Goal: Complete application form

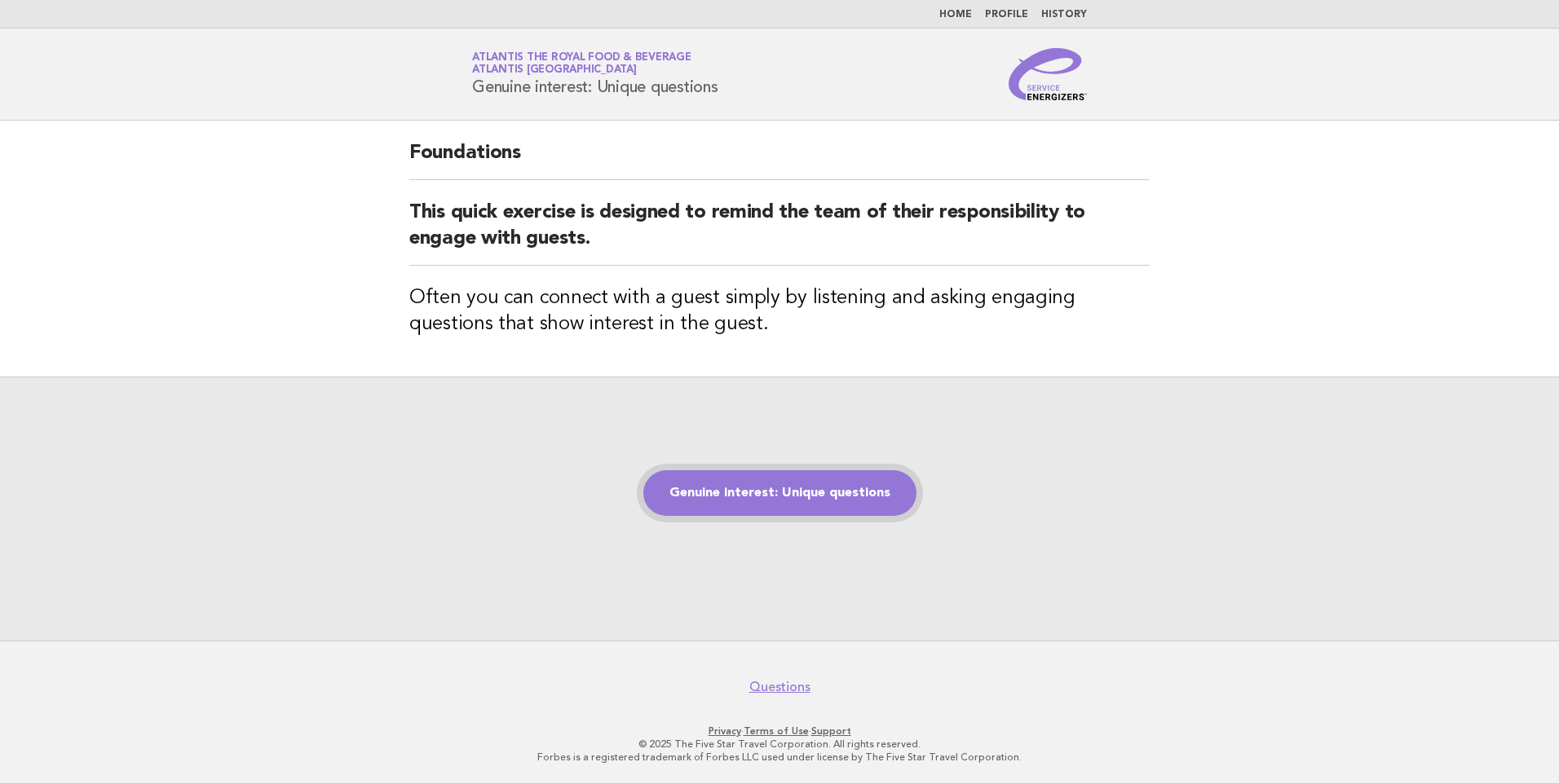
click at [819, 491] on link "Genuine interest: Unique questions" at bounding box center [780, 493] width 273 height 45
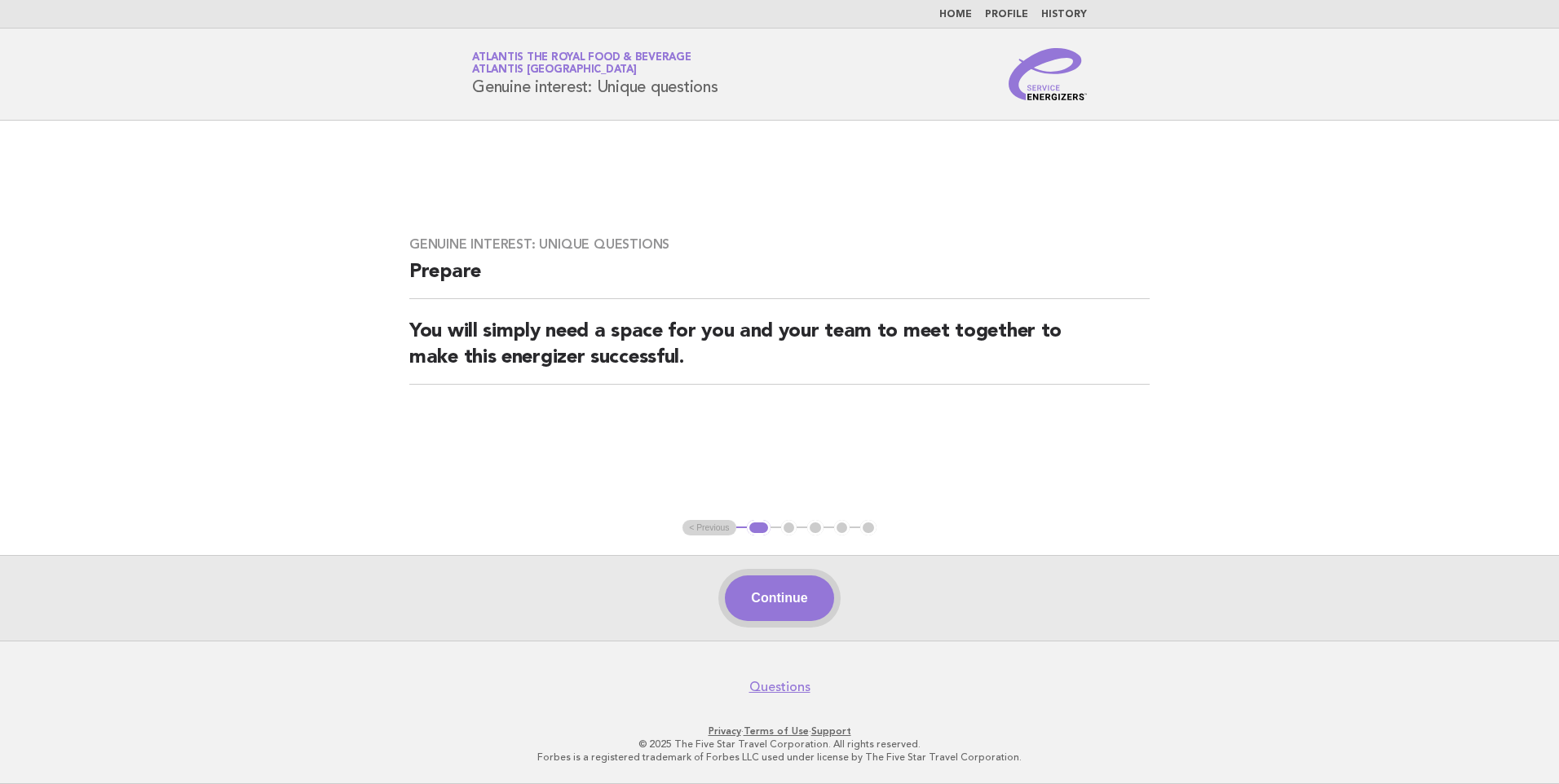
click at [797, 607] on button "Continue" at bounding box center [779, 597] width 108 height 45
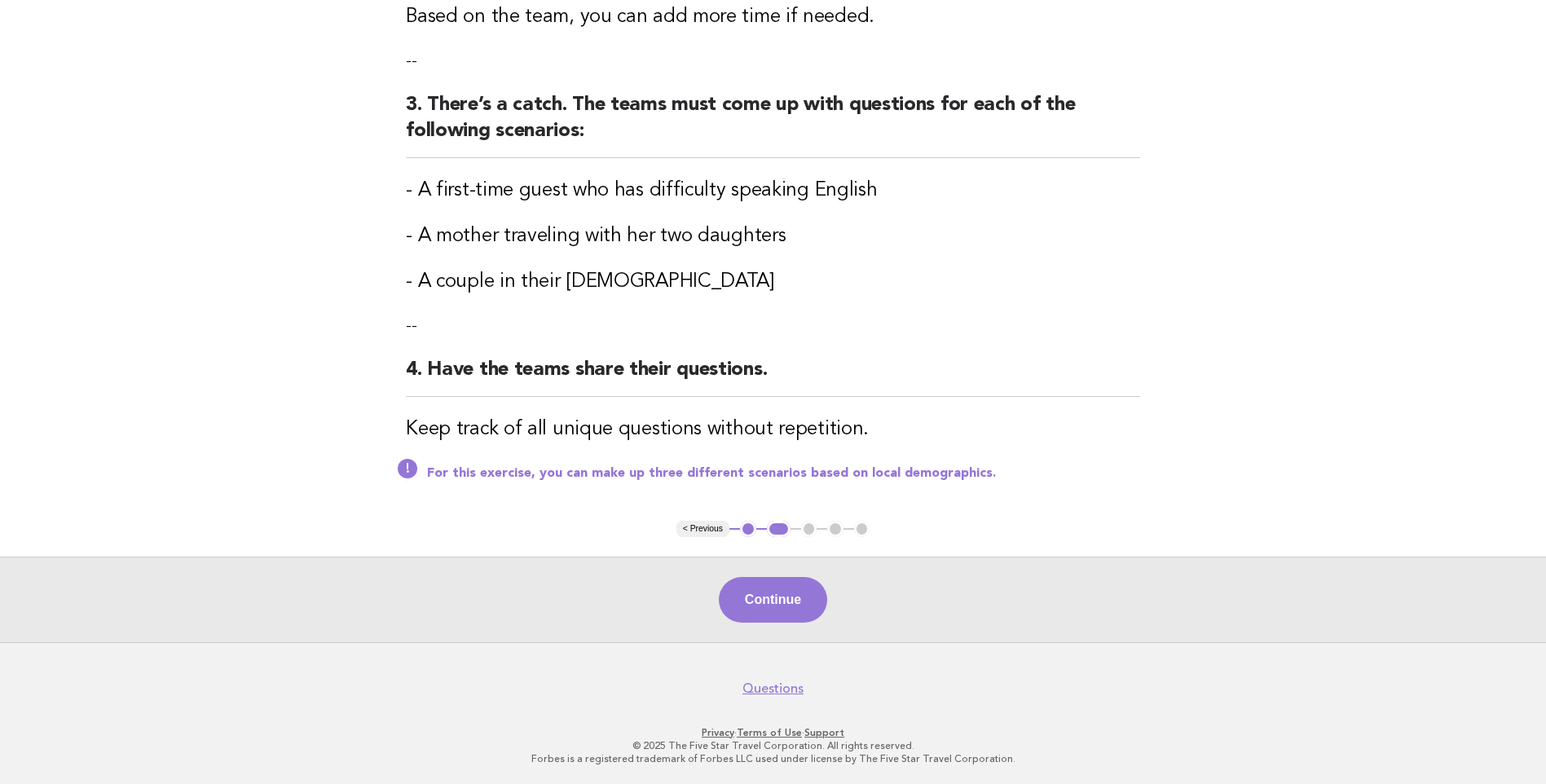
scroll to position [452, 0]
click at [792, 588] on button "Continue" at bounding box center [773, 598] width 108 height 45
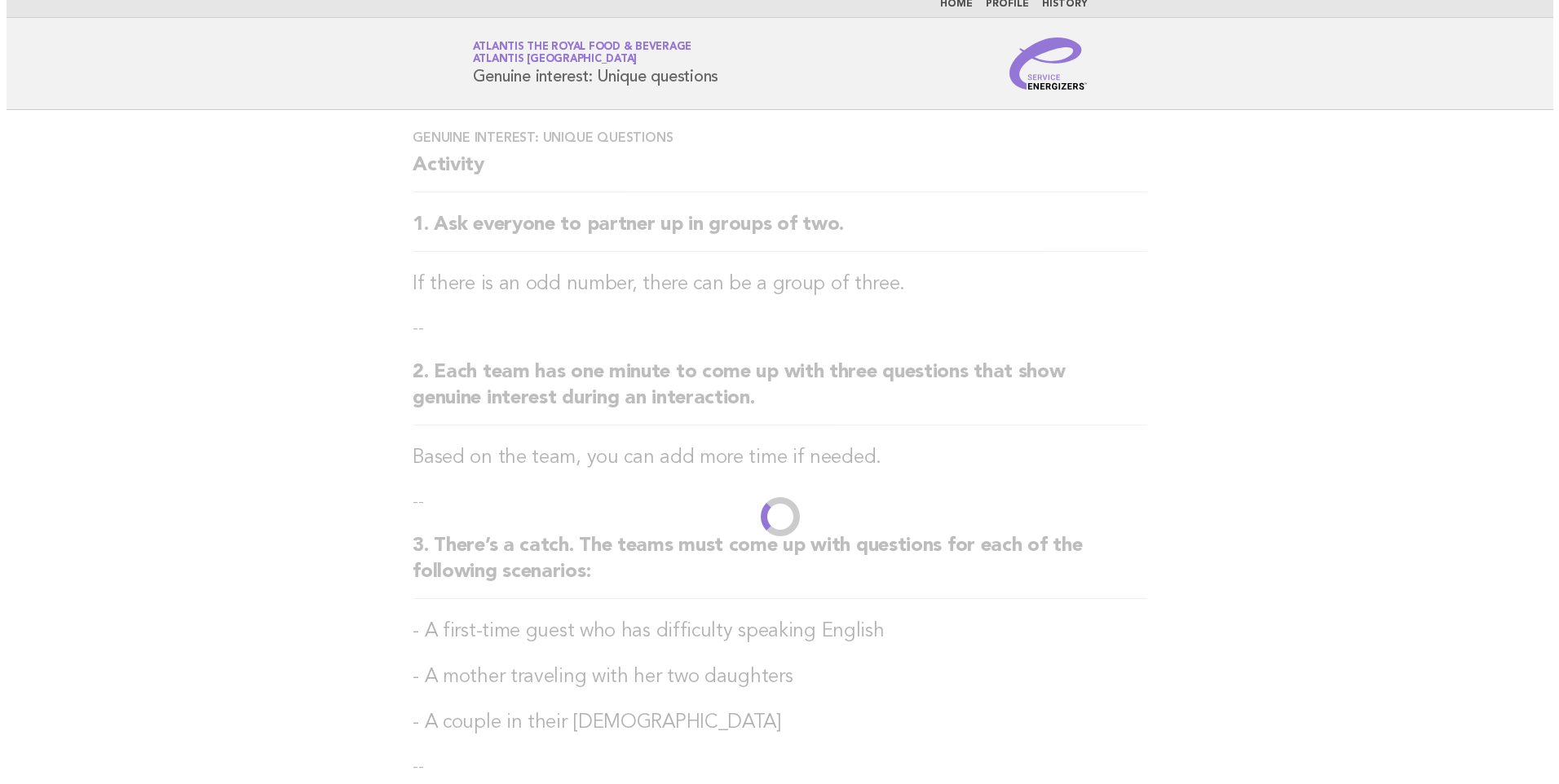
scroll to position [0, 0]
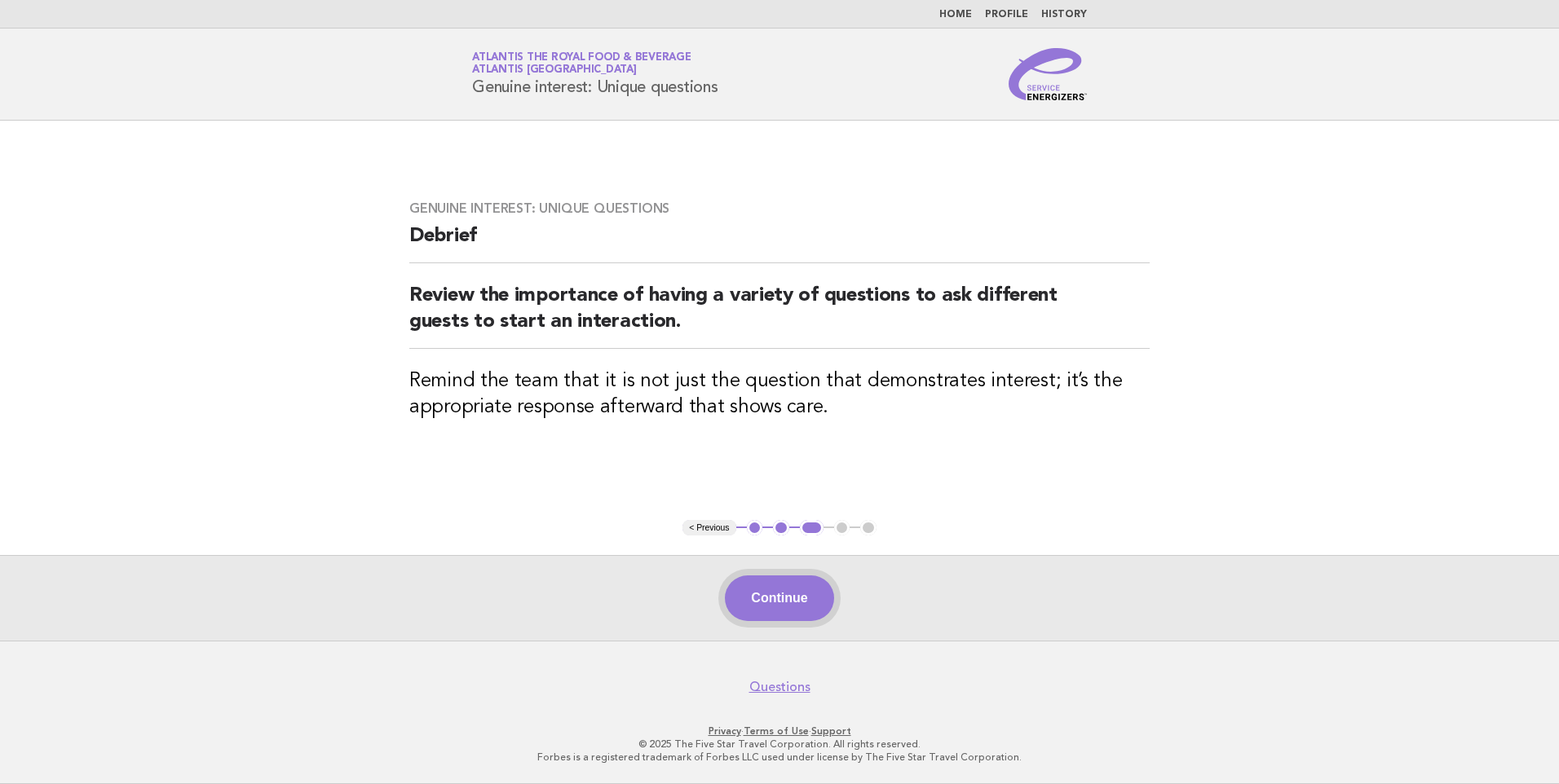
click at [804, 608] on button "Continue" at bounding box center [779, 597] width 108 height 45
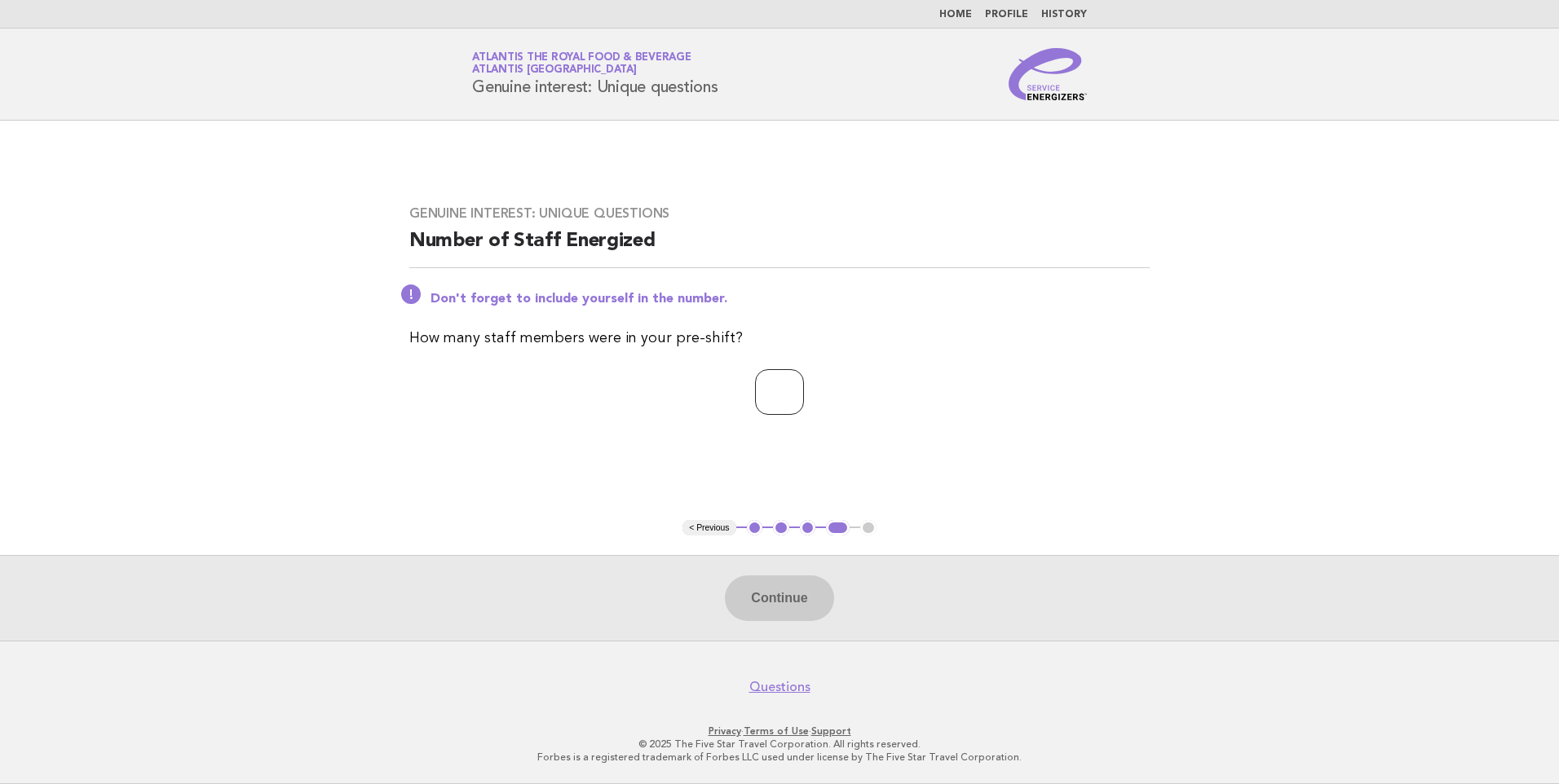
click at [795, 373] on input "number" at bounding box center [779, 391] width 49 height 45
type input "**"
click at [803, 591] on button "Continue" at bounding box center [779, 597] width 108 height 45
